Goal: Information Seeking & Learning: Learn about a topic

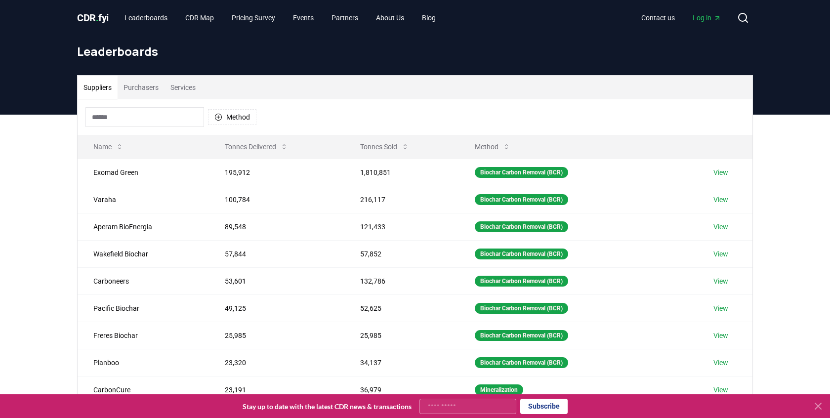
click at [184, 86] on button "Services" at bounding box center [182, 88] width 37 height 24
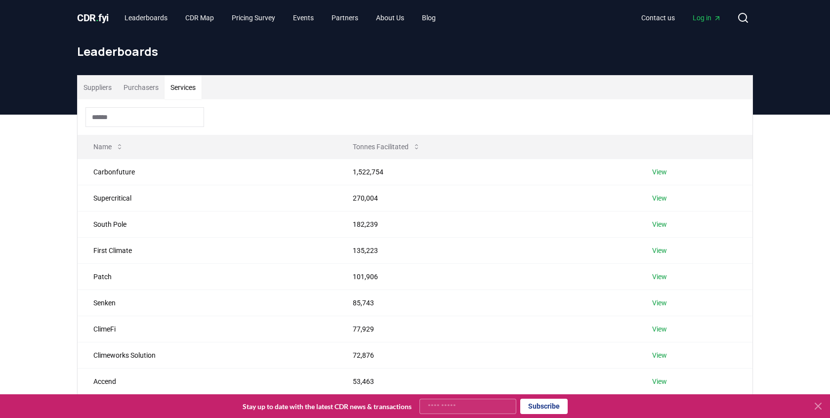
click at [140, 90] on button "Purchasers" at bounding box center [141, 88] width 47 height 24
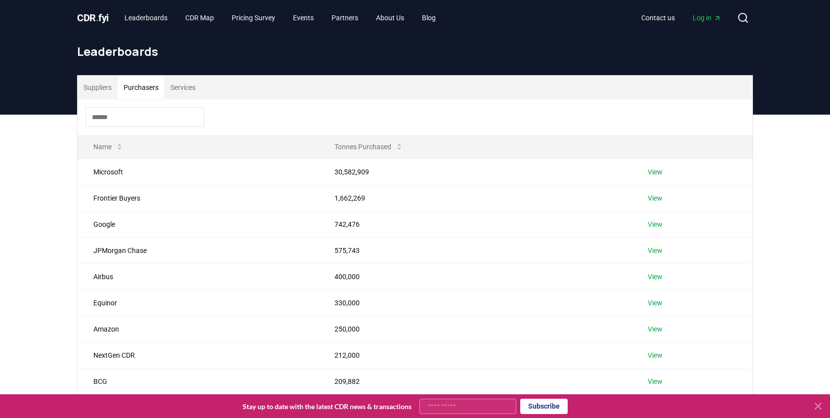
click at [202, 89] on button "Services" at bounding box center [182, 88] width 37 height 24
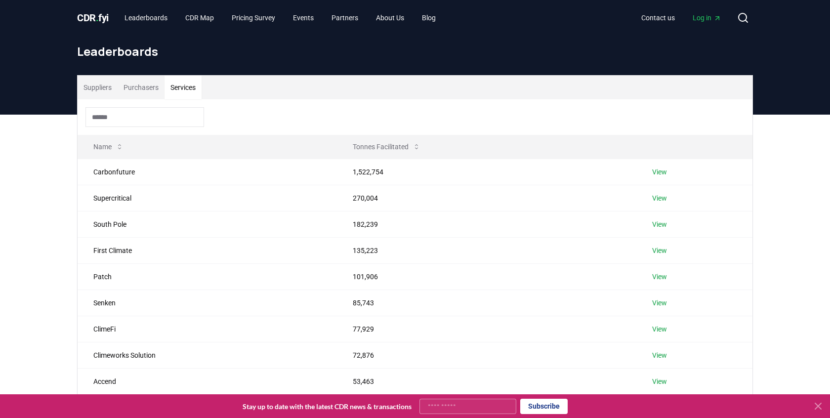
click at [104, 84] on button "Suppliers" at bounding box center [98, 88] width 40 height 24
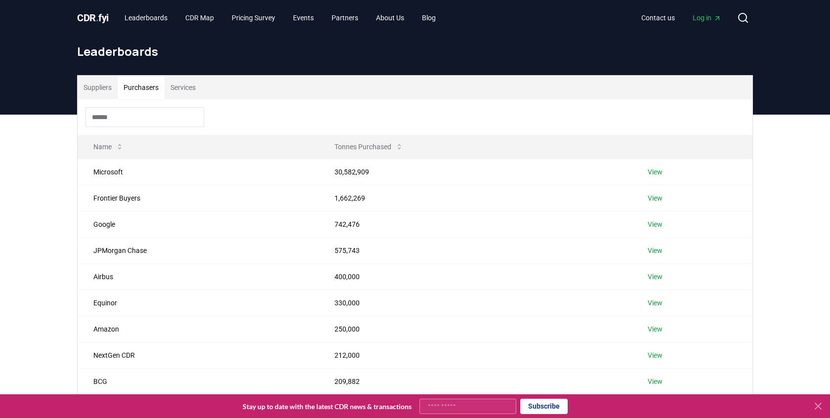
click at [137, 87] on button "Purchasers" at bounding box center [141, 88] width 47 height 24
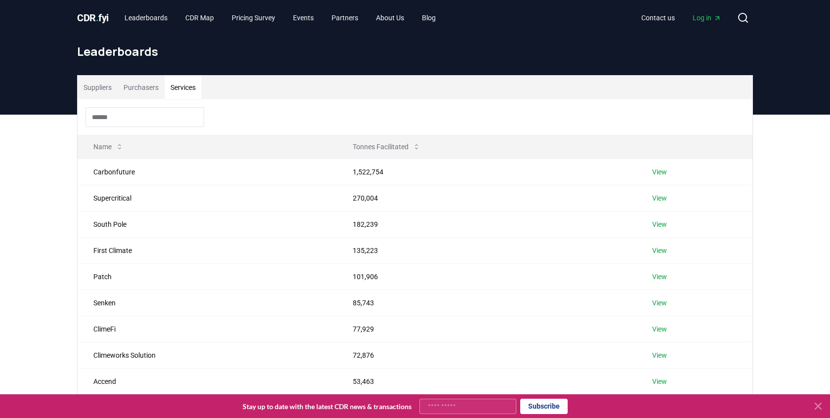
click at [186, 92] on button "Services" at bounding box center [182, 88] width 37 height 24
click at [658, 199] on link "View" at bounding box center [659, 198] width 15 height 10
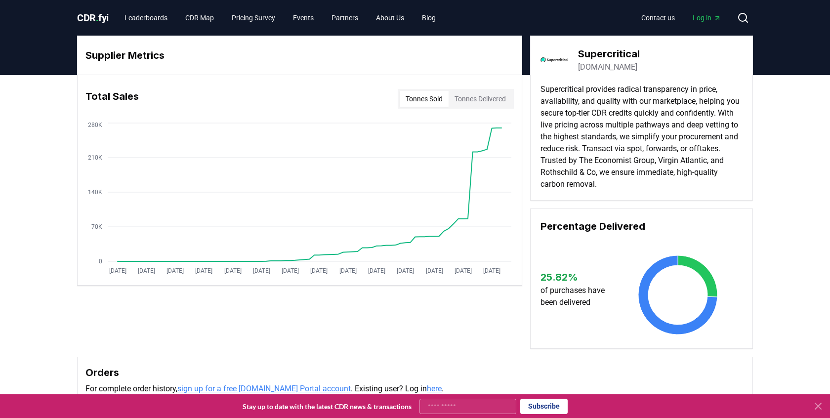
click at [423, 102] on button "Tonnes Sold" at bounding box center [424, 99] width 49 height 16
click at [423, 98] on button "Tonnes Sold" at bounding box center [424, 99] width 49 height 16
